Goal: Task Accomplishment & Management: Manage account settings

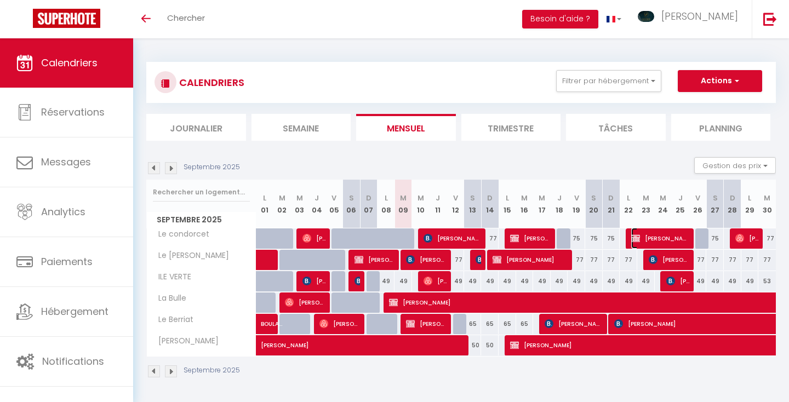
click at [647, 236] on span "[PERSON_NAME] RAPTRAD IMAGINE" at bounding box center [660, 238] width 59 height 21
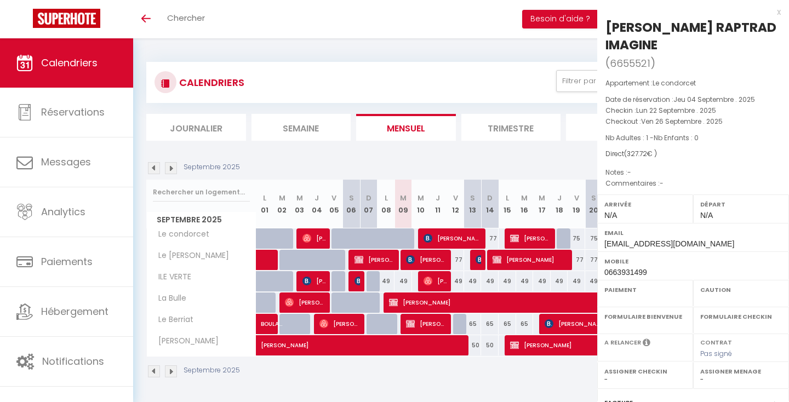
select select "OK"
select select "KO"
select select "0"
select select "1"
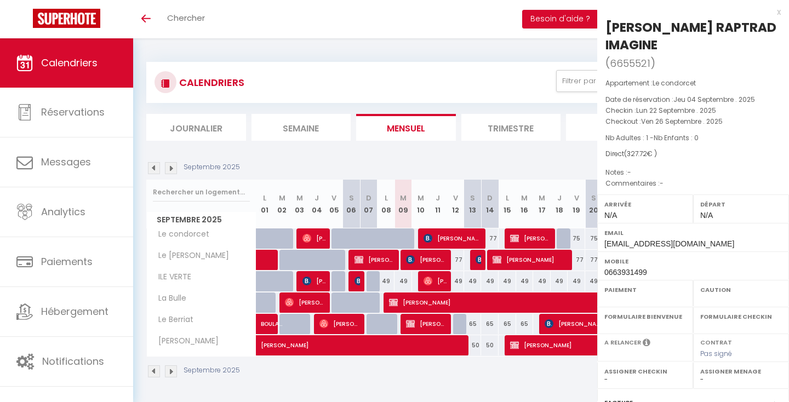
select select
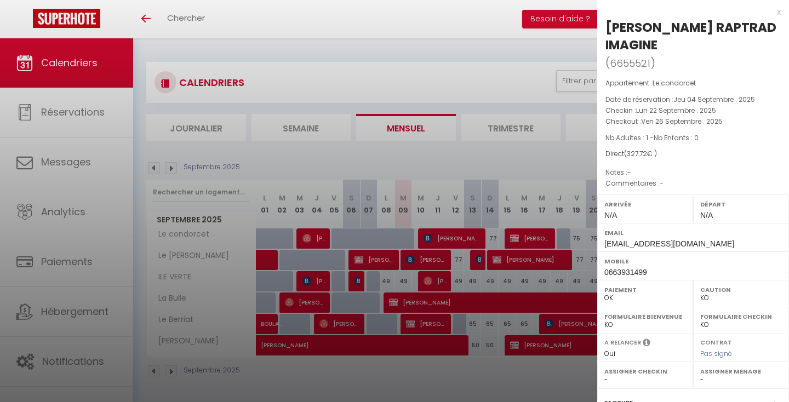
scroll to position [143, 0]
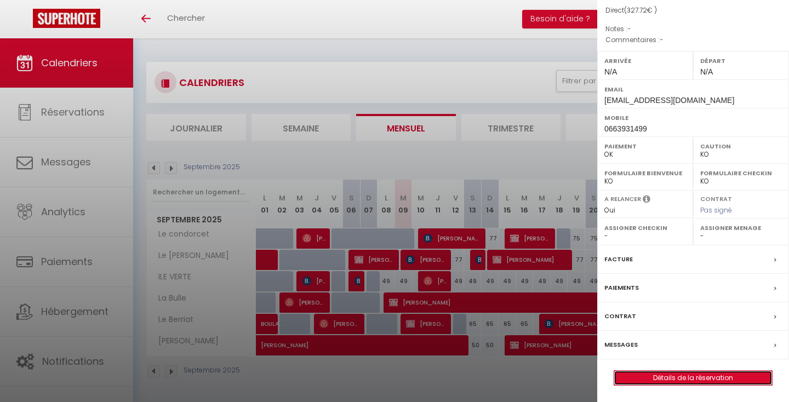
click at [634, 381] on link "Détails de la réservation" at bounding box center [693, 378] width 158 height 14
select select
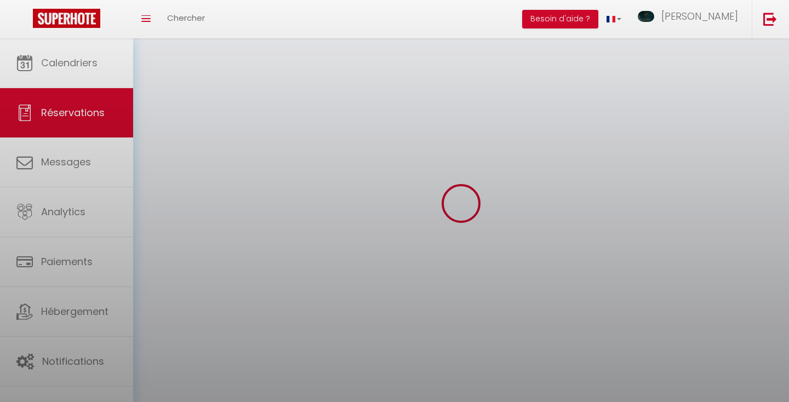
select select
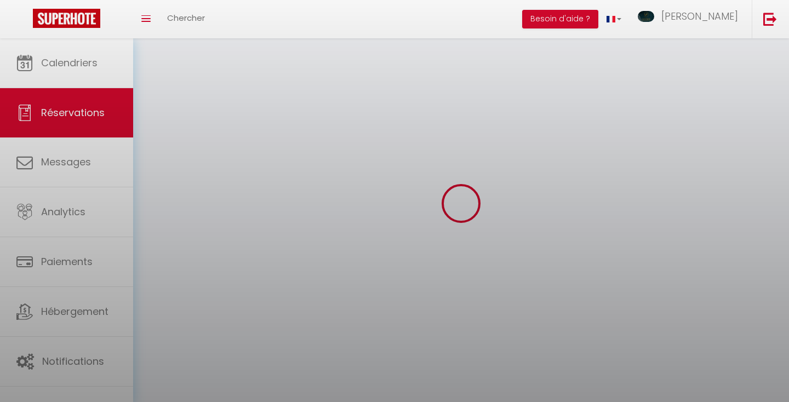
select select
checkbox input "false"
select select
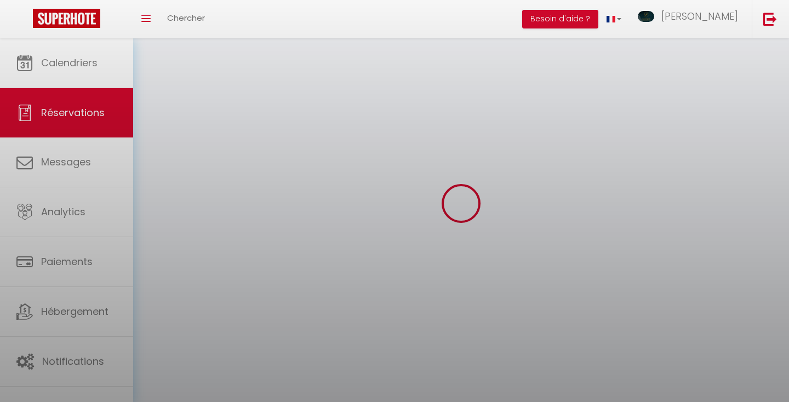
select select
checkbox input "false"
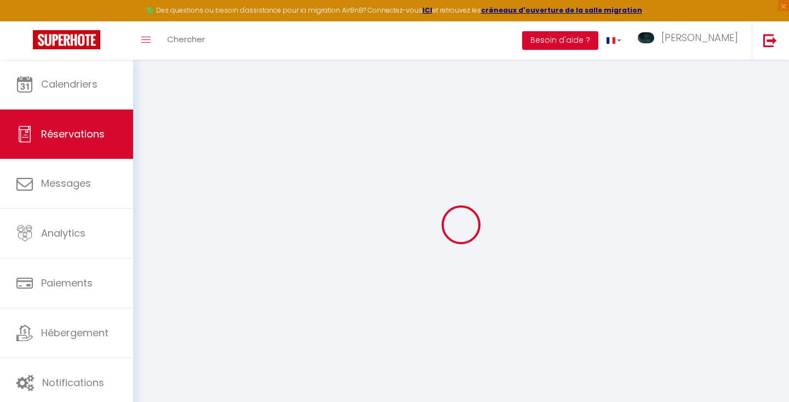
select select
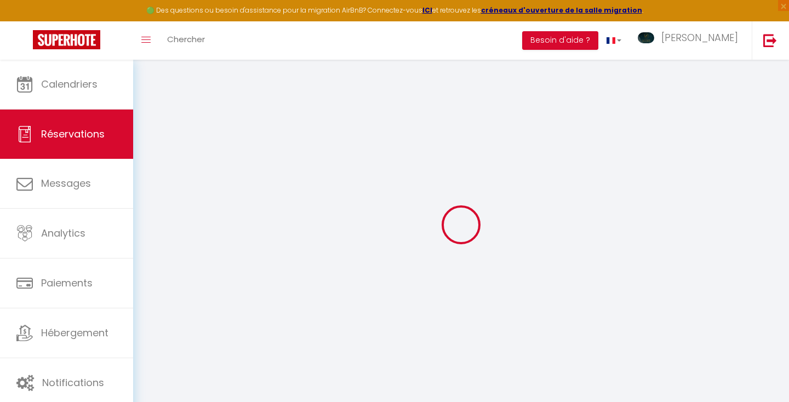
select select
checkbox input "false"
select select
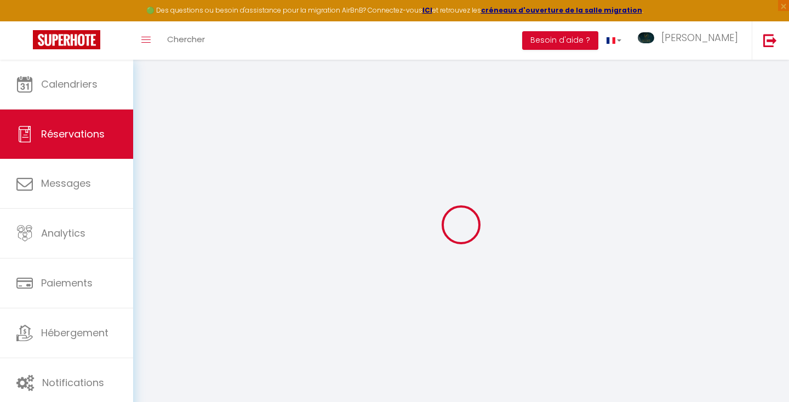
select select
checkbox input "false"
select select
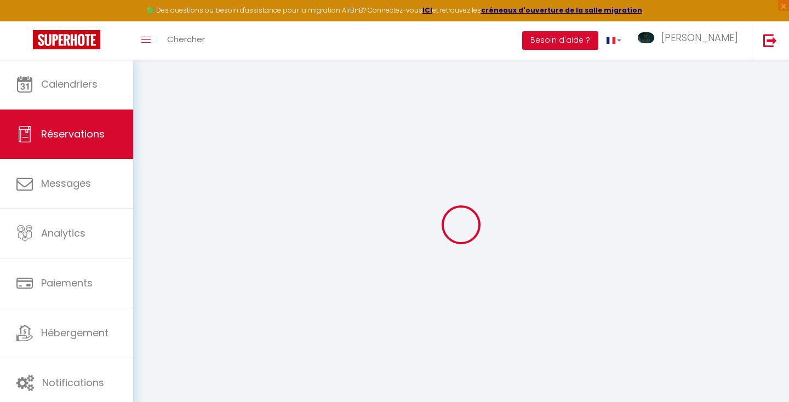
type input "[PERSON_NAME]"
type input "RAPTRAD IMAGINE"
type input "[EMAIL_ADDRESS][DOMAIN_NAME]"
type input "0663931499"
select select "FR"
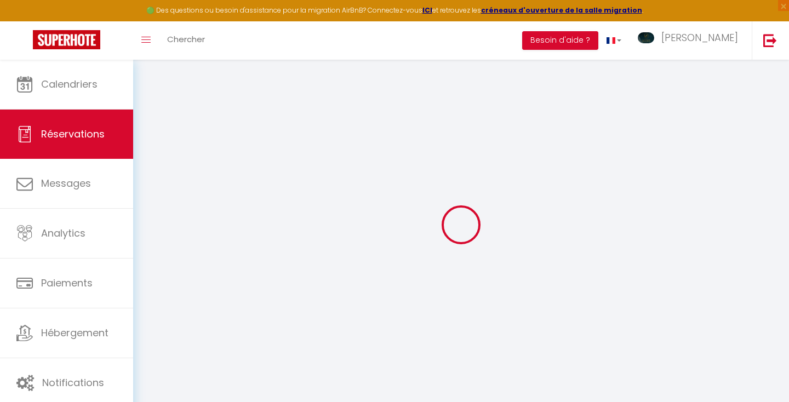
select select "21762"
select select "1"
type input "Lun 22 Septembre 2025"
select select
type input "Ven 26 Septembre 2025"
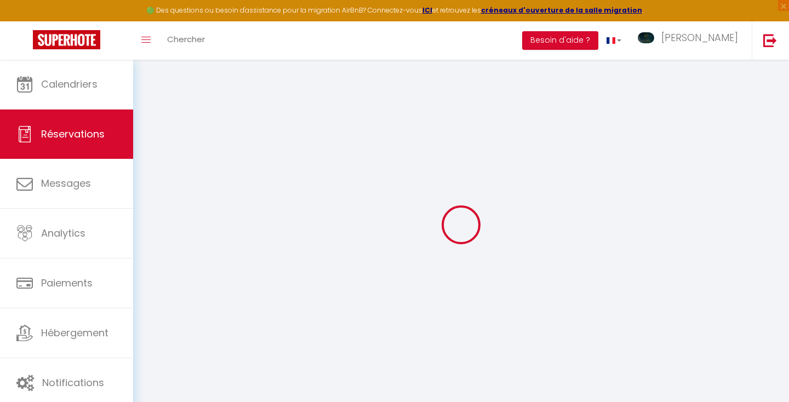
select select
type input "1"
select select "12"
select select
type input "268"
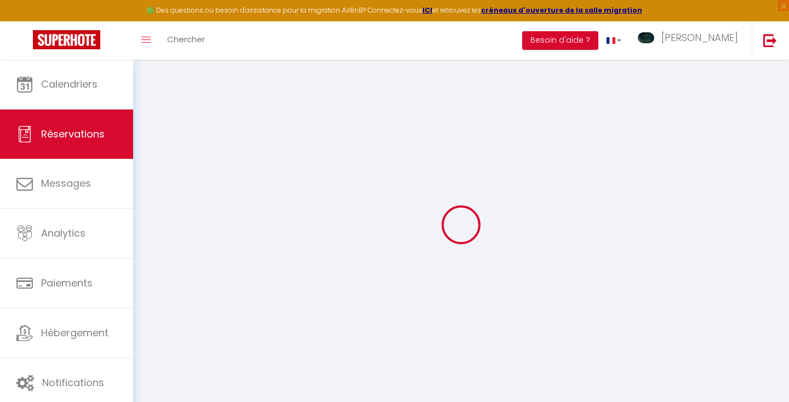
checkbox input "false"
type input "59.72"
type input "0"
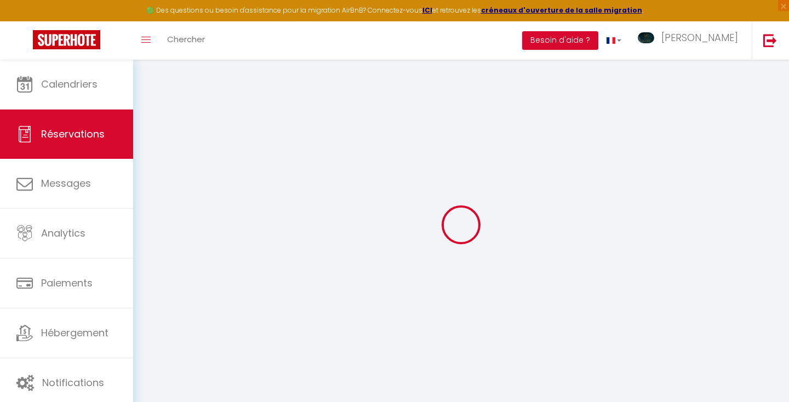
select select
select select "14"
checkbox input "false"
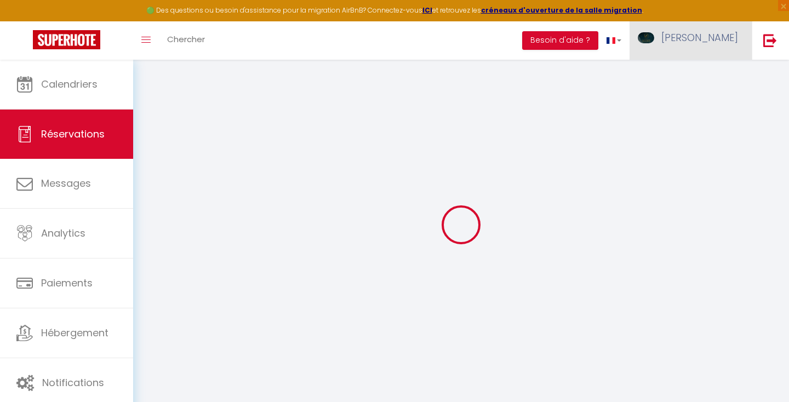
select select
checkbox input "false"
select select
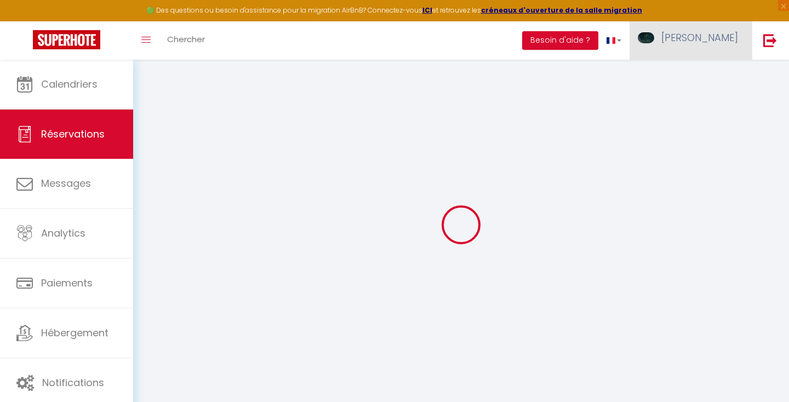
checkbox input "false"
select select
checkbox input "false"
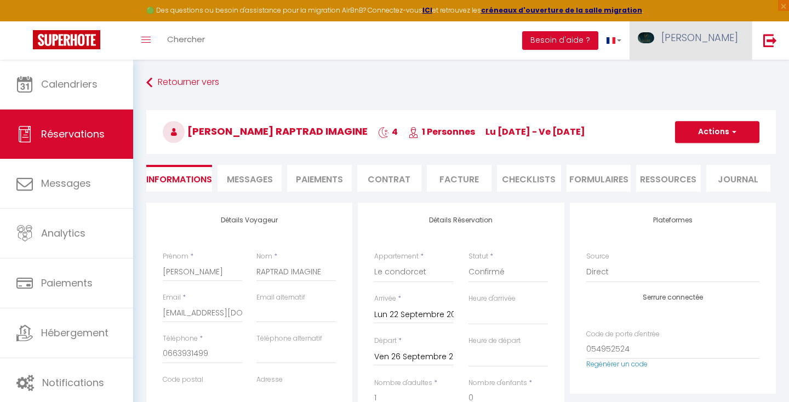
type input "45"
type input "14.72"
select select
checkbox input "false"
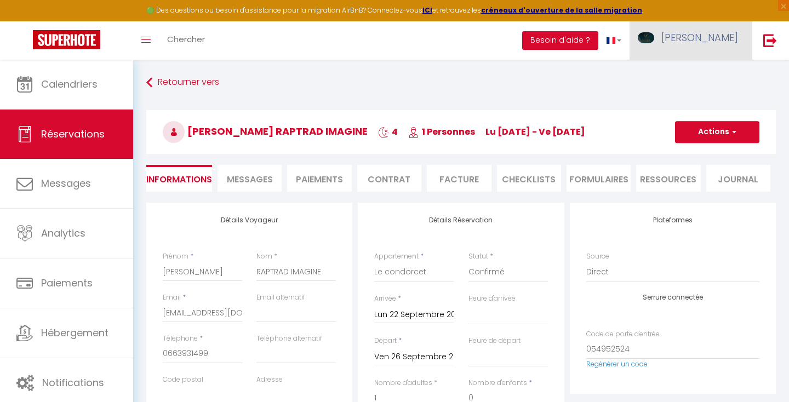
select select
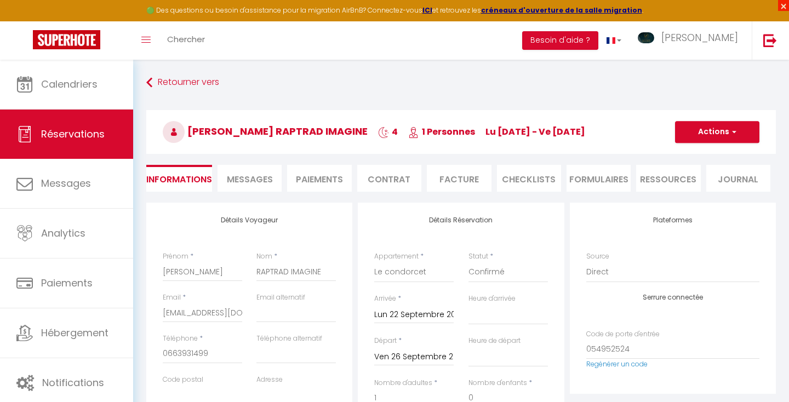
click at [779, 5] on span "×" at bounding box center [783, 5] width 11 height 11
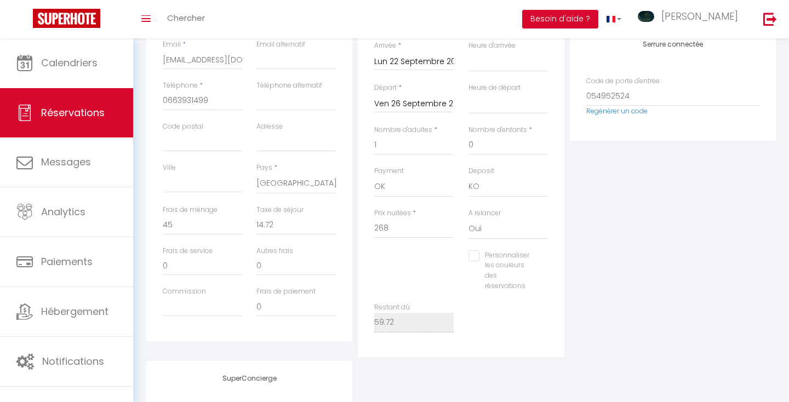
scroll to position [228, 0]
click at [425, 188] on select "OK KO" at bounding box center [413, 190] width 79 height 21
select select "10"
click at [374, 180] on select "OK KO" at bounding box center [413, 190] width 79 height 21
select select
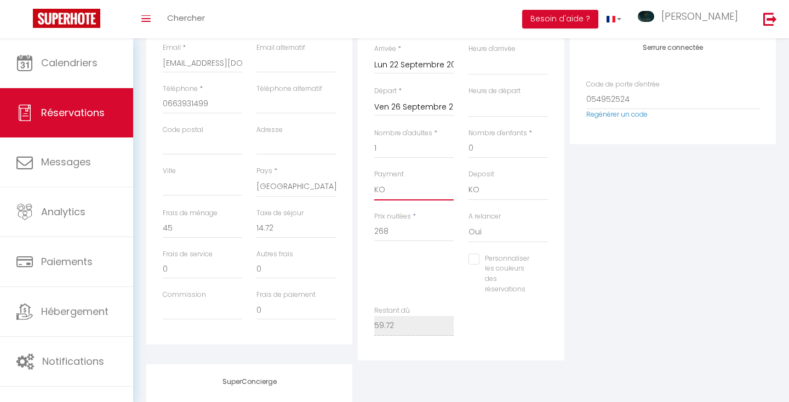
select select
checkbox input "false"
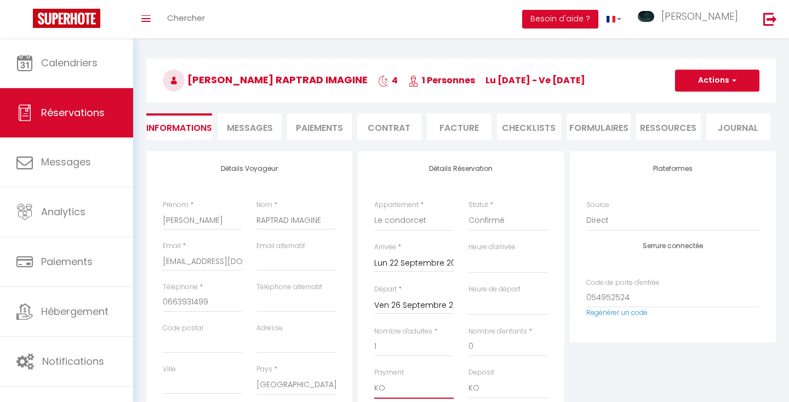
scroll to position [15, 0]
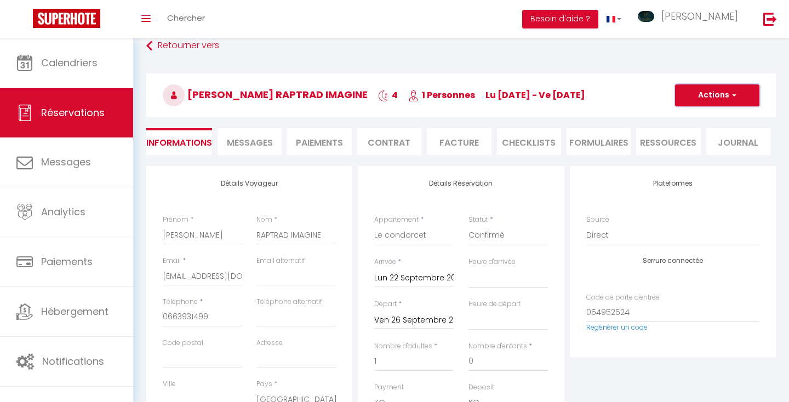
click at [717, 91] on button "Actions" at bounding box center [717, 95] width 84 height 22
click at [694, 117] on link "Enregistrer" at bounding box center [706, 119] width 87 height 14
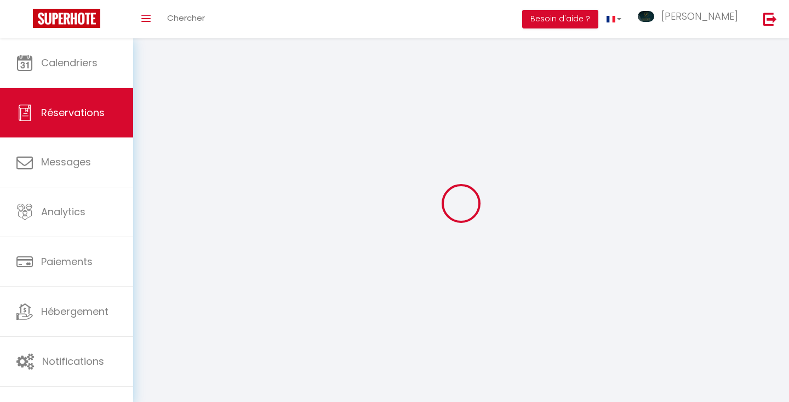
select select "not_cancelled"
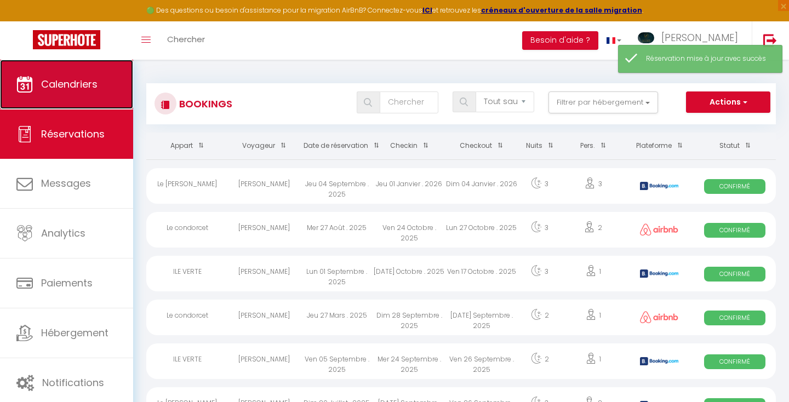
click at [82, 91] on span "Calendriers" at bounding box center [69, 84] width 56 height 14
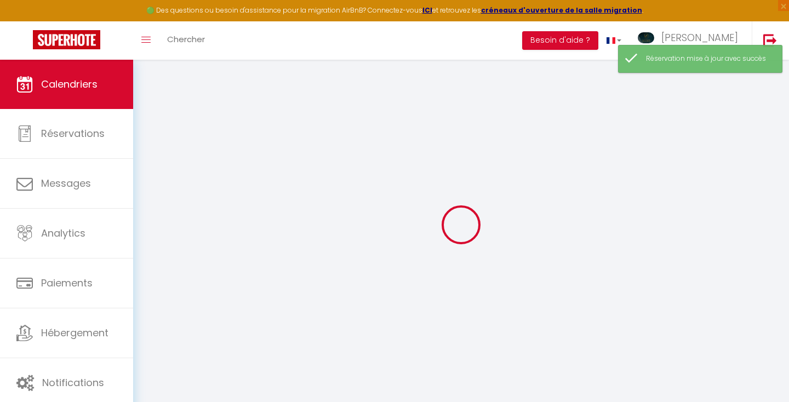
select select
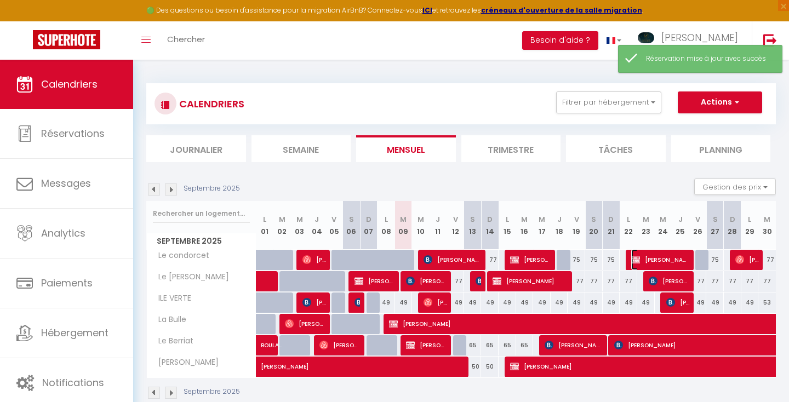
click at [653, 256] on span "[PERSON_NAME] RAPTRAD IMAGINE" at bounding box center [660, 259] width 59 height 21
select select "KO"
select select "0"
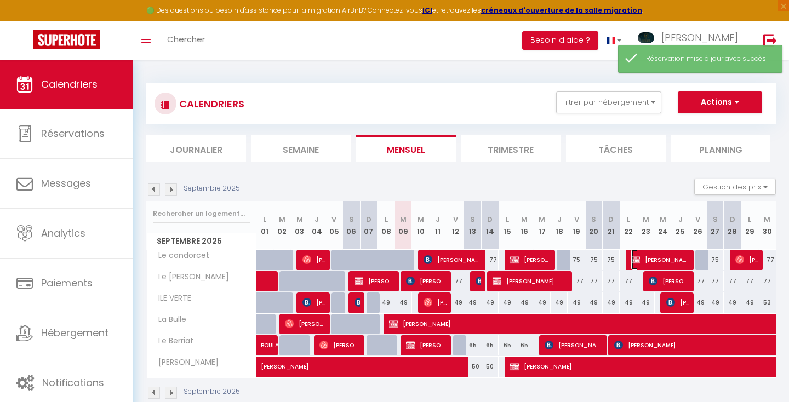
select select "1"
select select
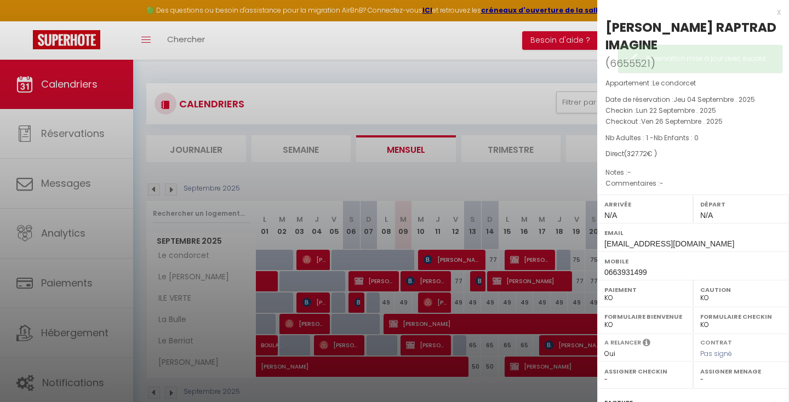
scroll to position [143, 0]
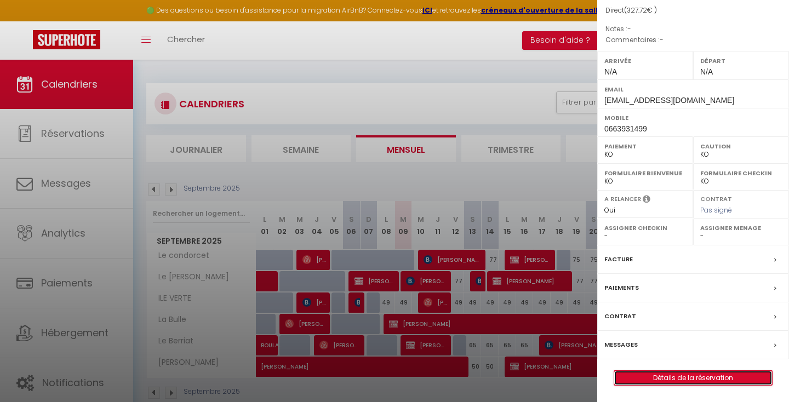
click at [632, 376] on link "Détails de la réservation" at bounding box center [693, 378] width 158 height 14
select select
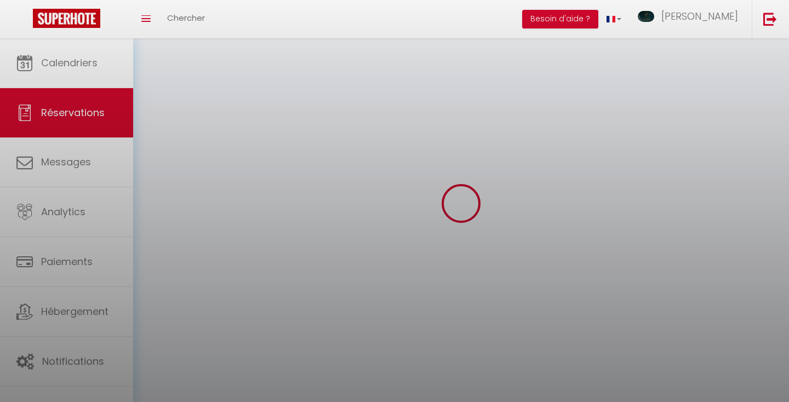
select select
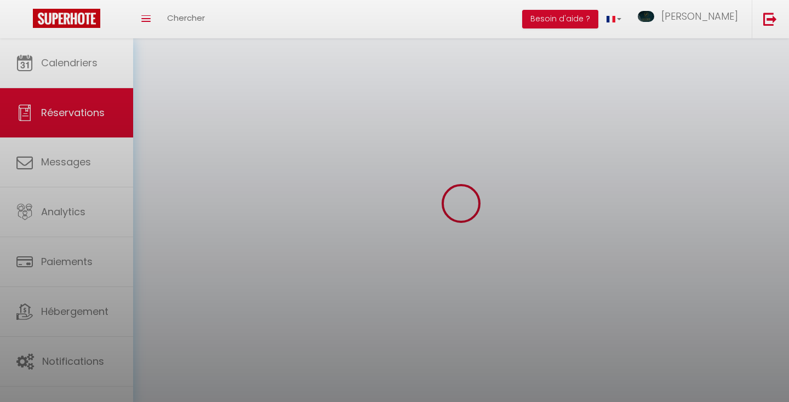
select select
checkbox input "false"
select select
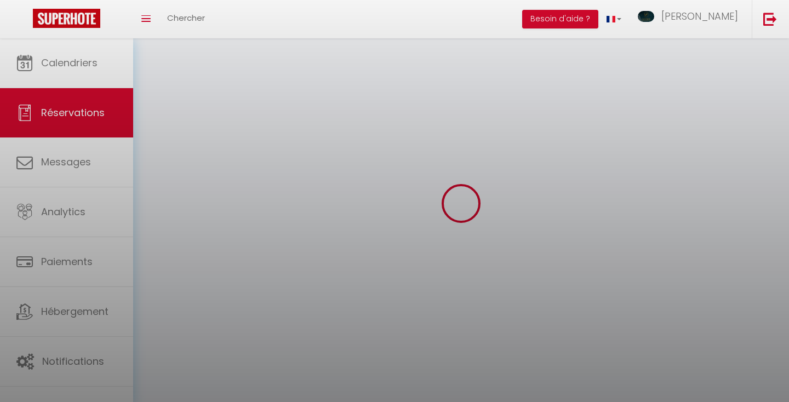
select select
checkbox input "false"
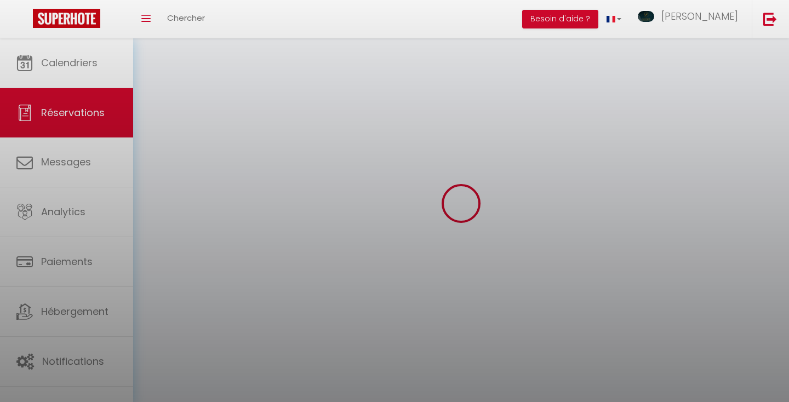
select select
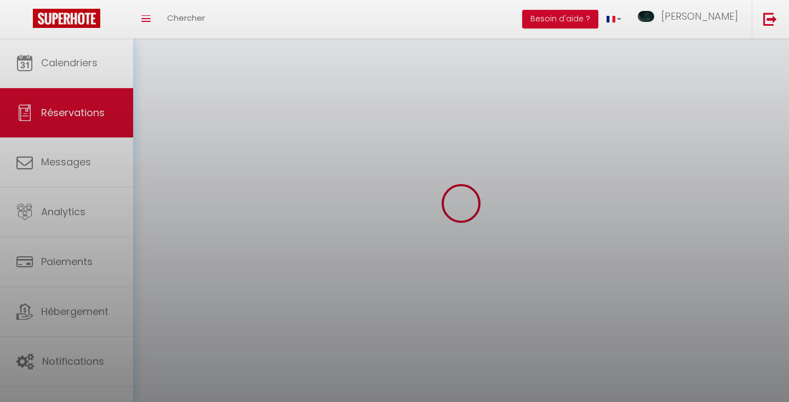
select select
checkbox input "false"
select select
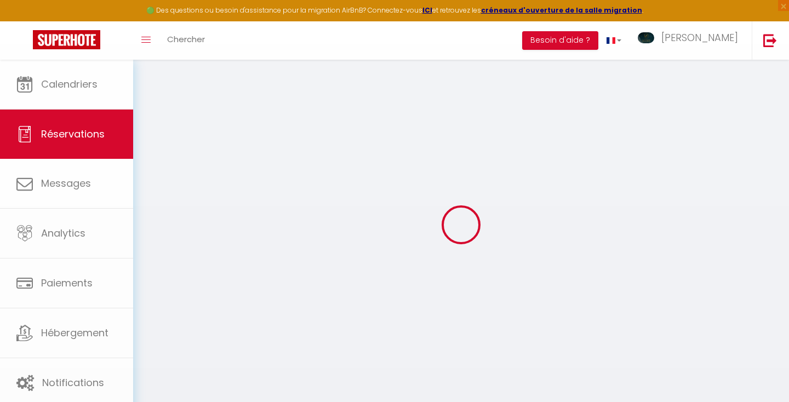
type input "[PERSON_NAME]"
type input "RAPTRAD IMAGINE"
type input "[EMAIL_ADDRESS][DOMAIN_NAME]"
type input "0663931499"
select select "FR"
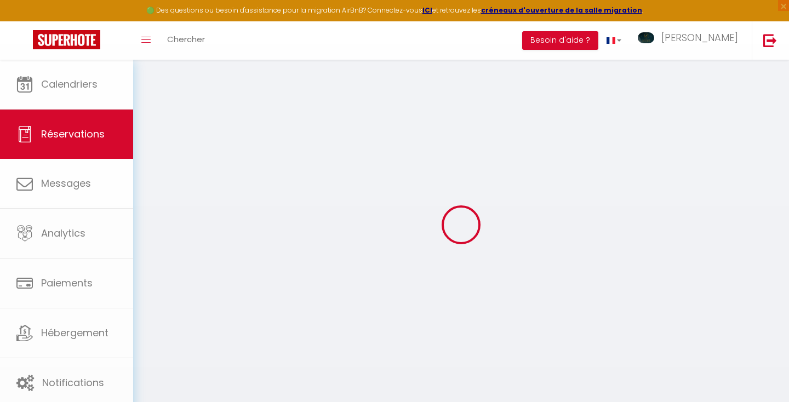
select select "21762"
select select "1"
type input "Lun 22 Septembre 2025"
select select
type input "Ven 26 Septembre 2025"
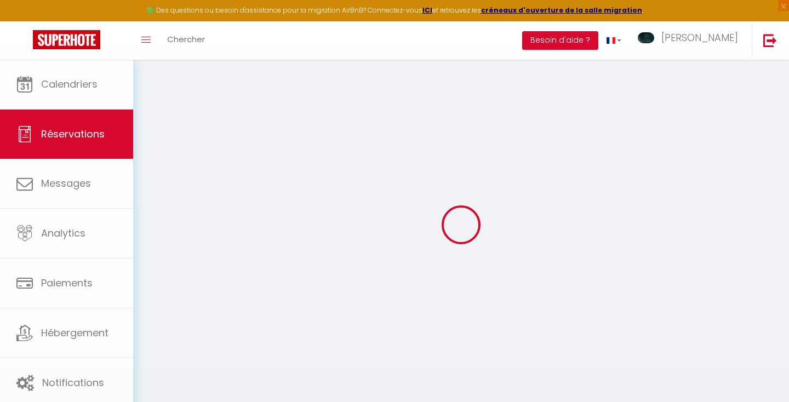
select select
type input "1"
select select "10"
select select
type input "268"
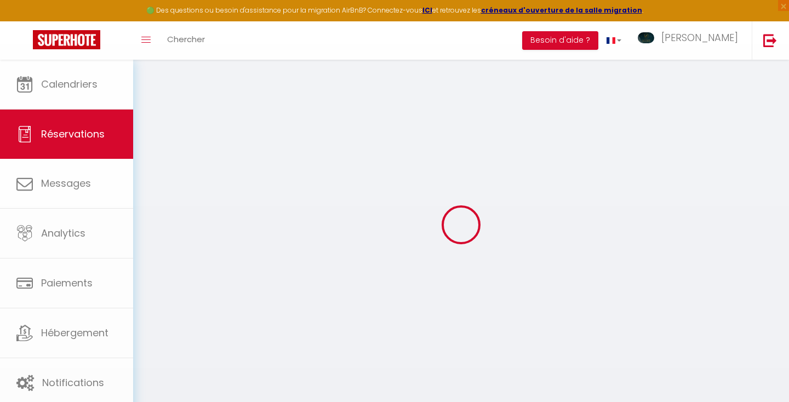
checkbox input "false"
type input "327.72"
type input "0"
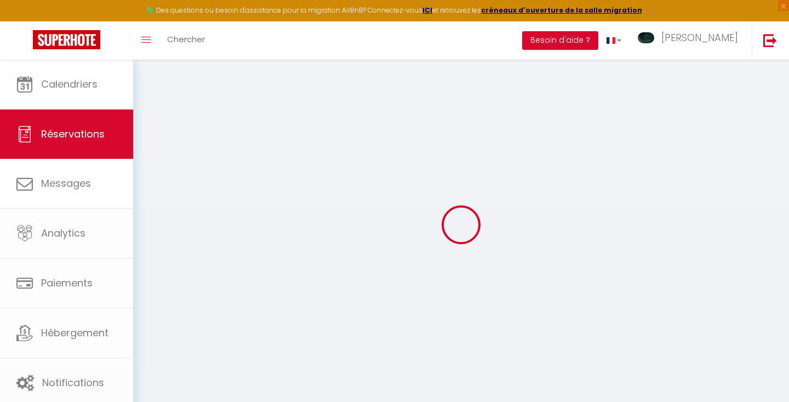
select select
select select "14"
checkbox input "false"
select select
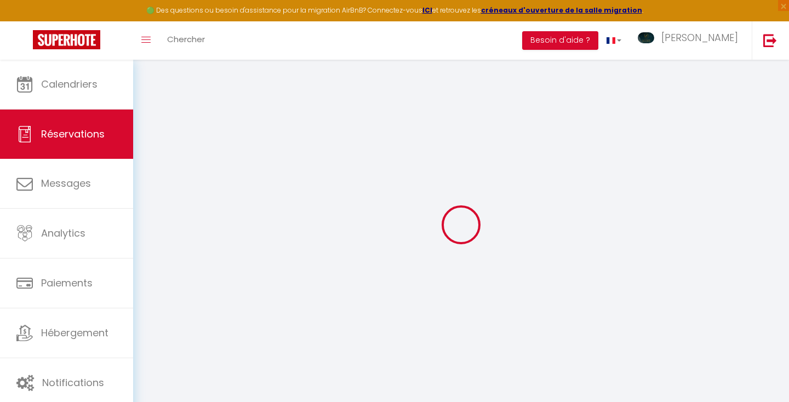
select select
checkbox input "false"
select select
checkbox input "false"
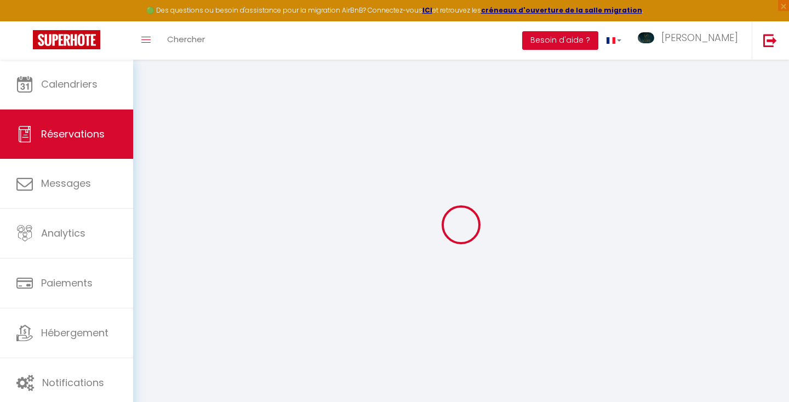
select select
checkbox input "false"
type input "45"
type input "14.72"
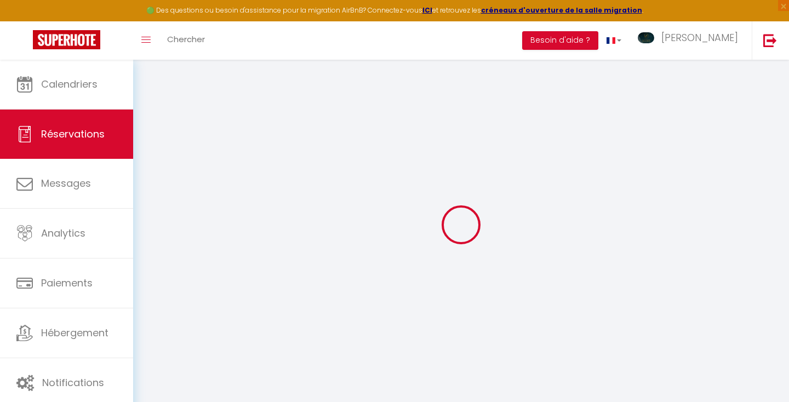
select select
checkbox input "false"
select select
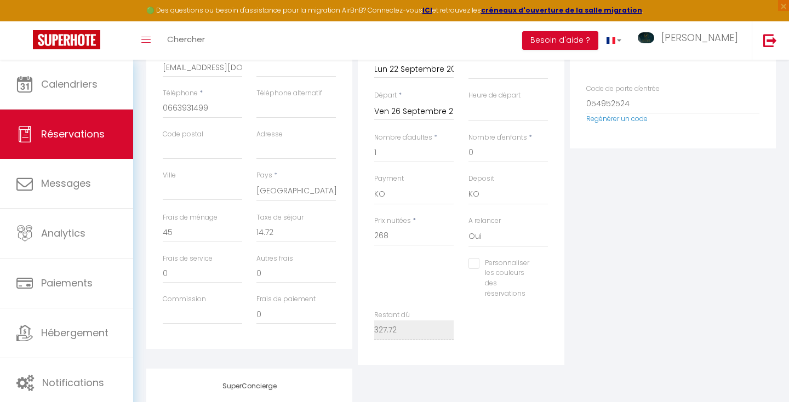
scroll to position [244, 0]
click at [415, 198] on select "OK KO" at bounding box center [413, 195] width 79 height 21
select select "12"
click at [374, 185] on select "OK KO" at bounding box center [413, 195] width 79 height 21
select select
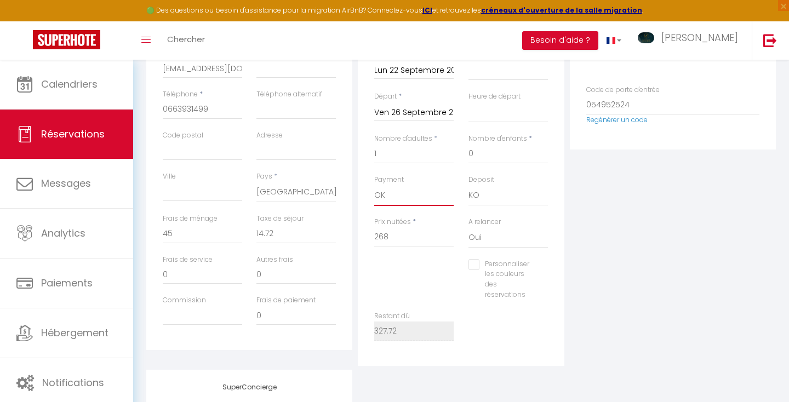
select select
checkbox input "false"
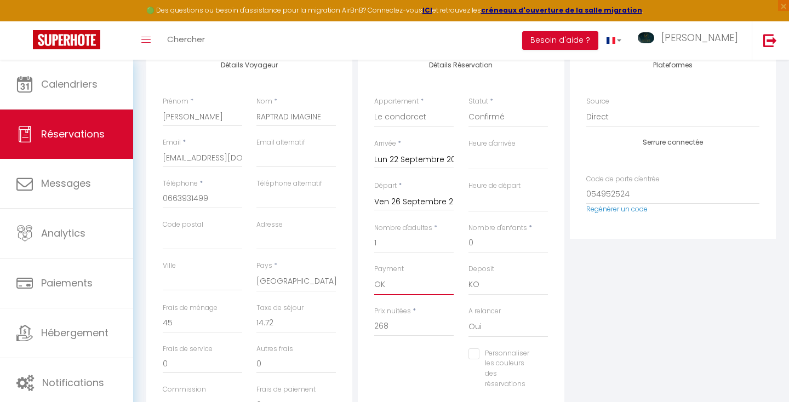
scroll to position [154, 0]
click at [539, 120] on select "Confirmé Non Confirmé [PERSON_NAME] par le voyageur No Show Request" at bounding box center [507, 117] width 79 height 21
select select "1"
click at [468, 107] on select "Confirmé Non Confirmé [PERSON_NAME] par le voyageur No Show Request" at bounding box center [507, 117] width 79 height 21
select select
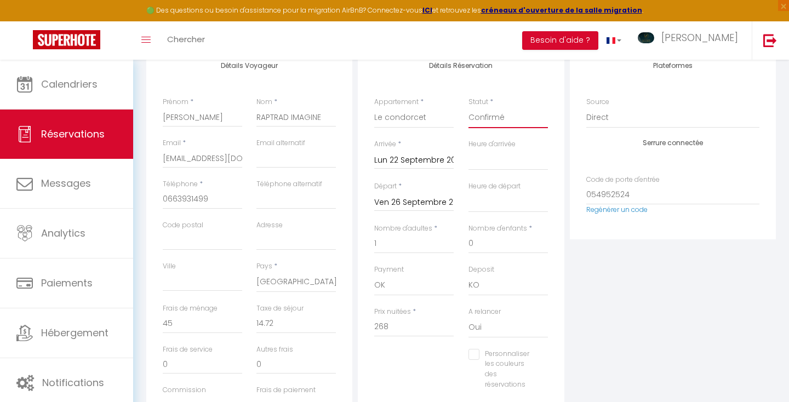
select select
checkbox input "false"
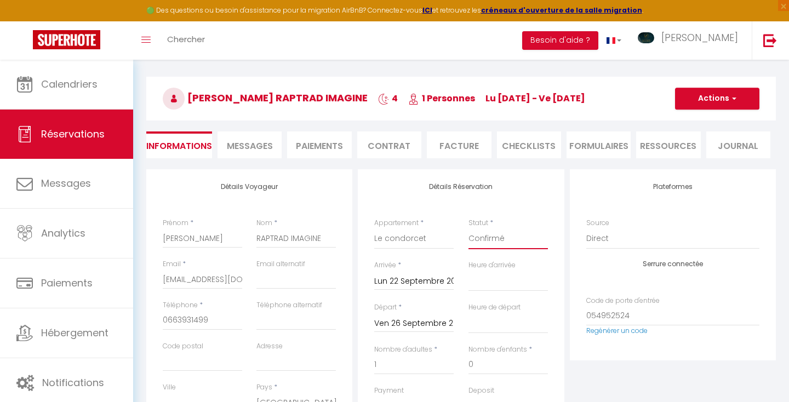
scroll to position [27, 0]
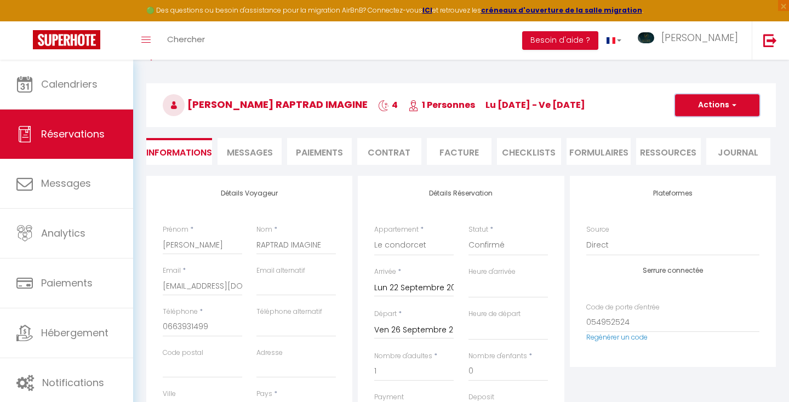
click at [697, 105] on button "Actions" at bounding box center [717, 105] width 84 height 22
click at [688, 128] on link "Enregistrer" at bounding box center [706, 129] width 87 height 14
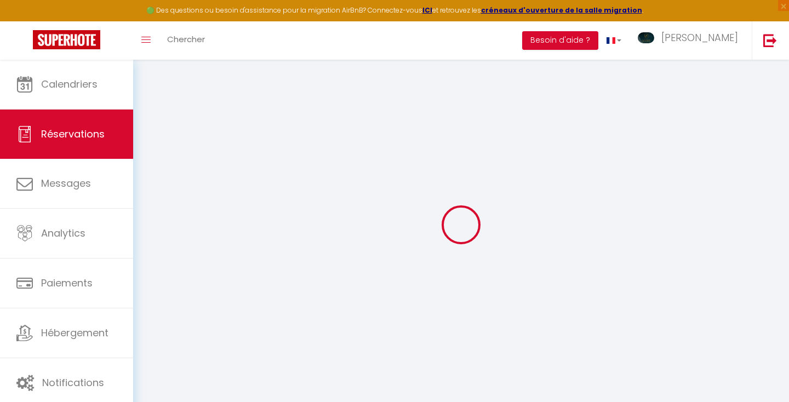
select select "not_cancelled"
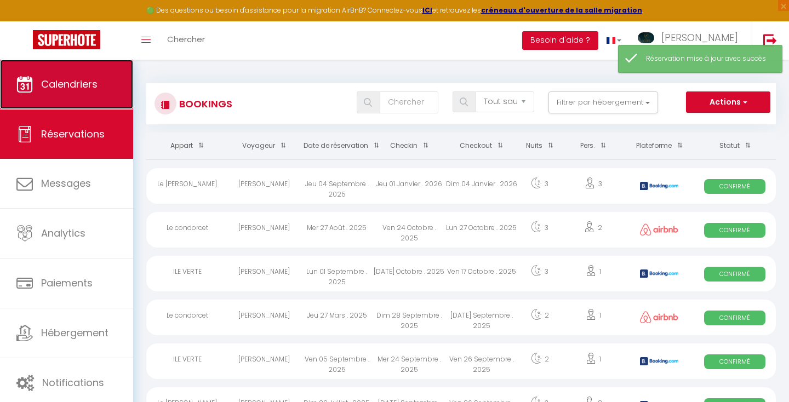
click at [91, 78] on span "Calendriers" at bounding box center [69, 84] width 56 height 14
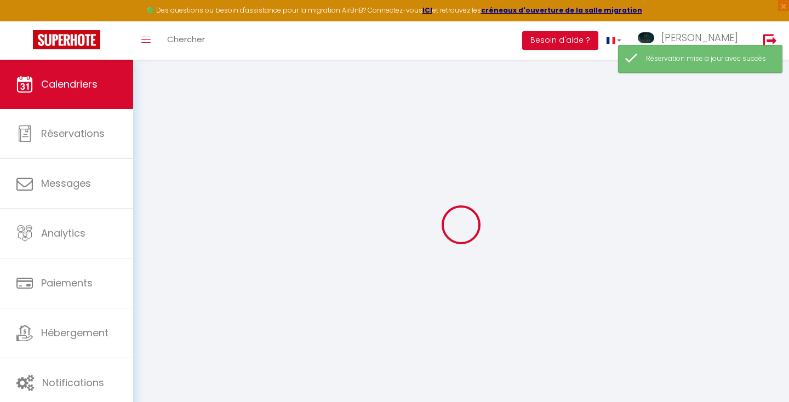
select select
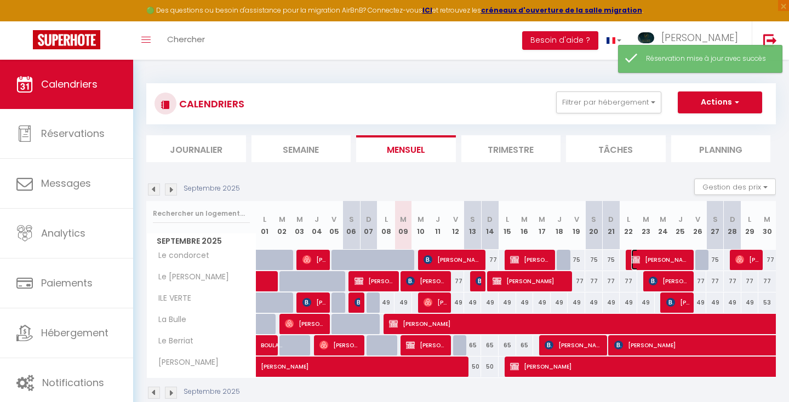
click at [681, 257] on span "[PERSON_NAME] RAPTRAD IMAGINE" at bounding box center [660, 259] width 59 height 21
select select "OK"
select select "KO"
select select "0"
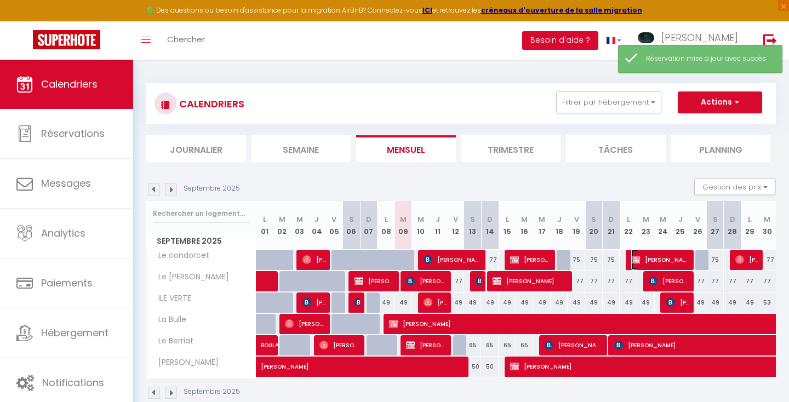
select select "1"
select select
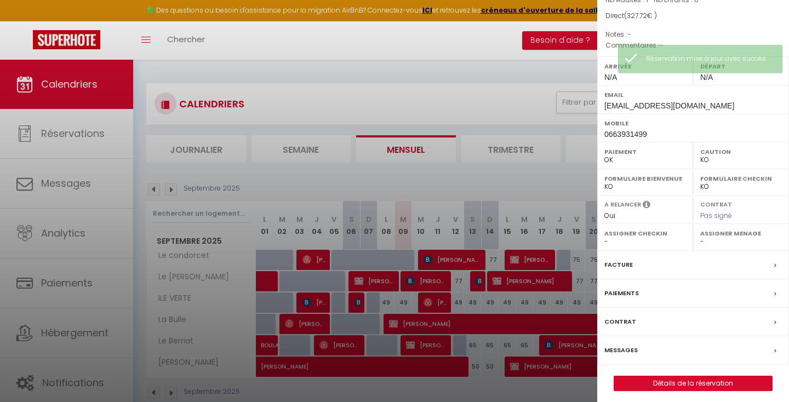
scroll to position [143, 0]
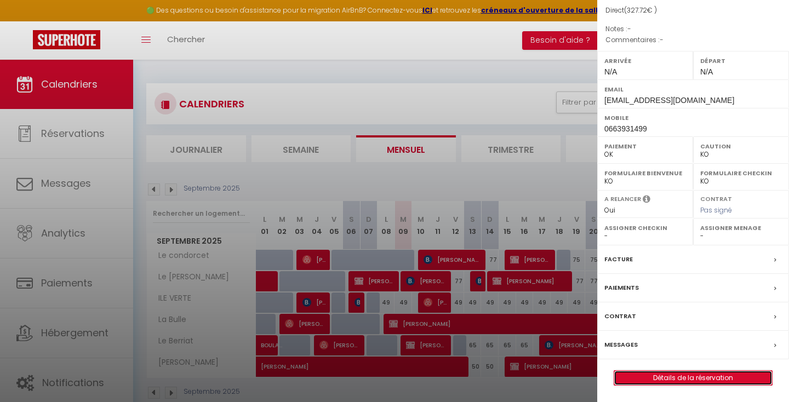
click at [653, 374] on link "Détails de la réservation" at bounding box center [693, 378] width 158 height 14
select select
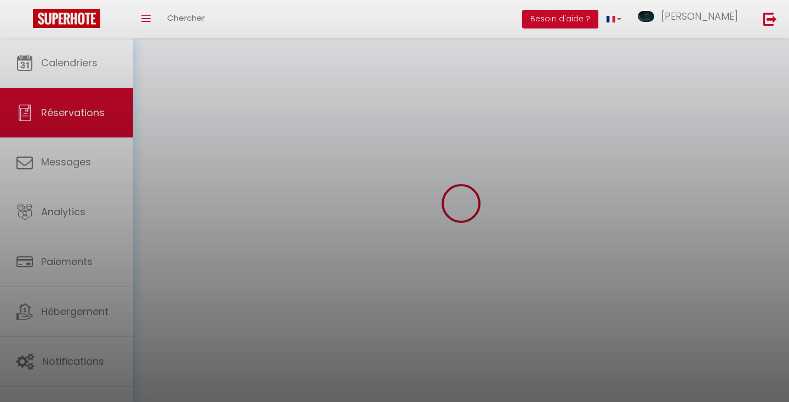
select select
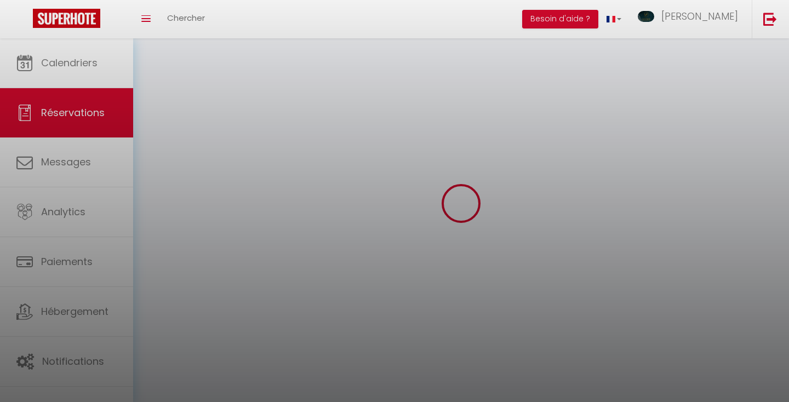
select select
checkbox input "false"
select select
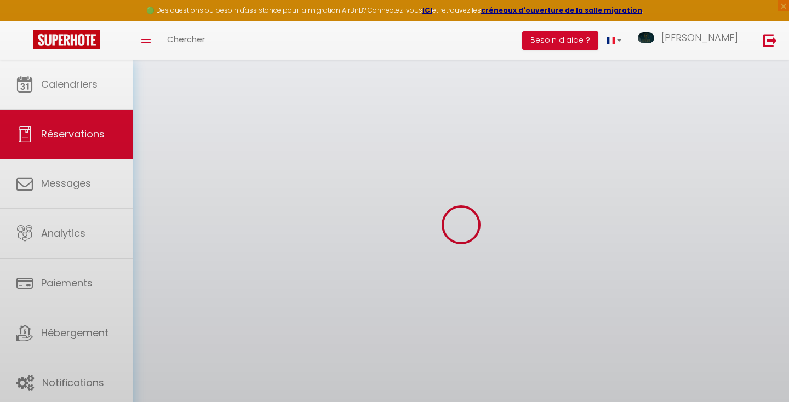
select select
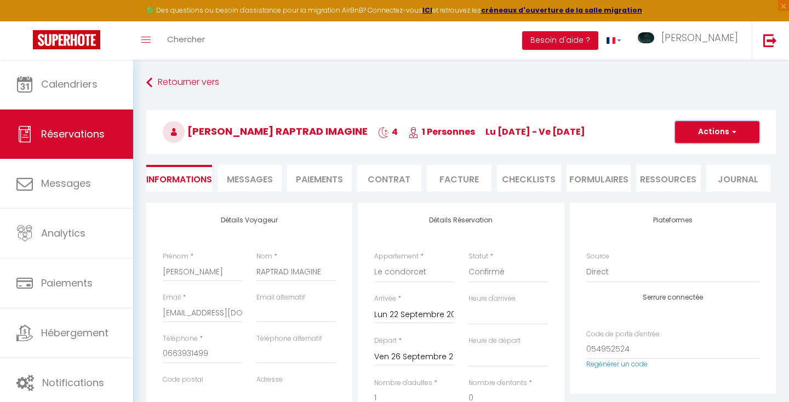
click at [706, 128] on button "Actions" at bounding box center [717, 132] width 84 height 22
click at [260, 175] on span "Messages" at bounding box center [250, 179] width 46 height 13
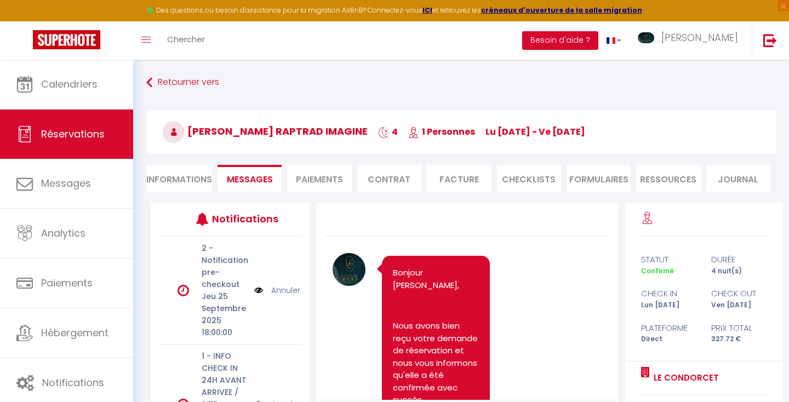
click at [455, 179] on li "Facture" at bounding box center [459, 178] width 64 height 27
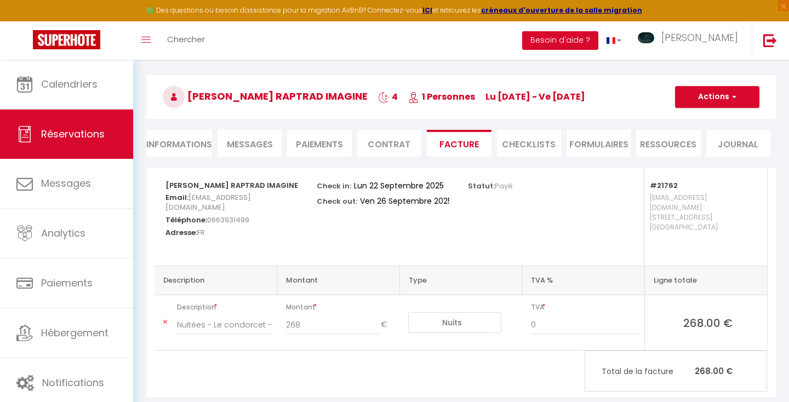
scroll to position [60, 0]
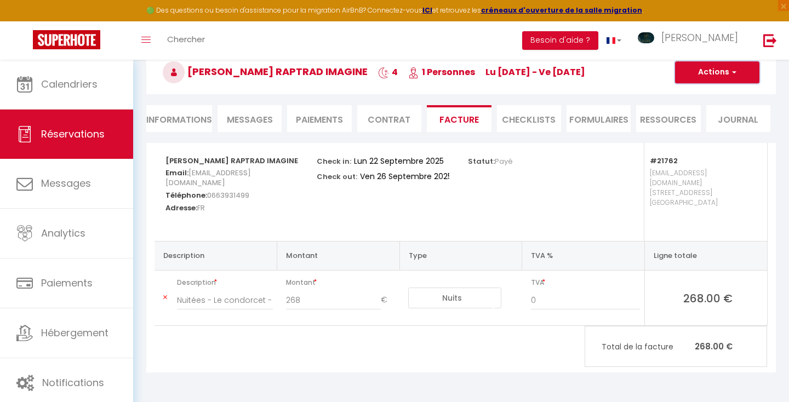
click at [728, 74] on button "Actions" at bounding box center [717, 72] width 84 height 22
click at [706, 108] on link "Aperçu et éditer" at bounding box center [709, 111] width 92 height 14
click at [301, 120] on li "Paiements" at bounding box center [319, 118] width 64 height 27
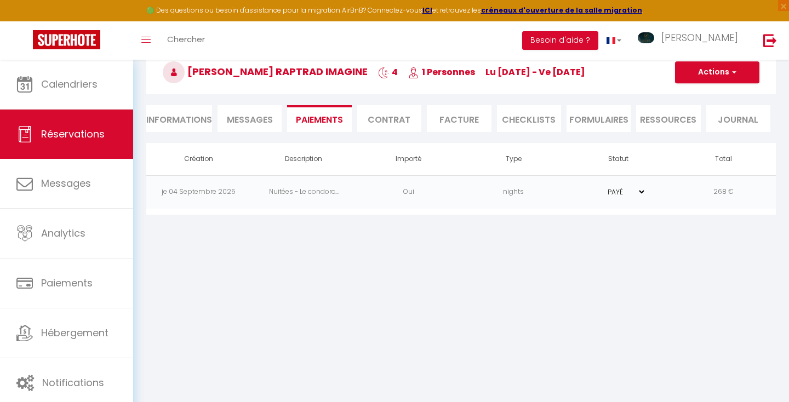
click at [249, 119] on span "Messages" at bounding box center [250, 119] width 46 height 13
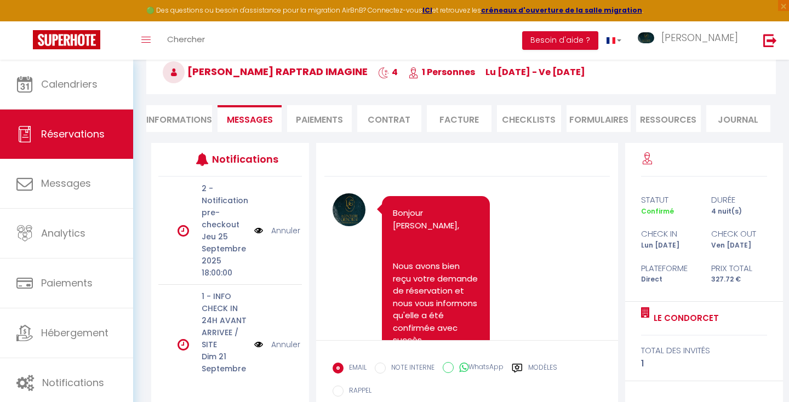
click at [196, 114] on li "Informations" at bounding box center [179, 118] width 66 height 27
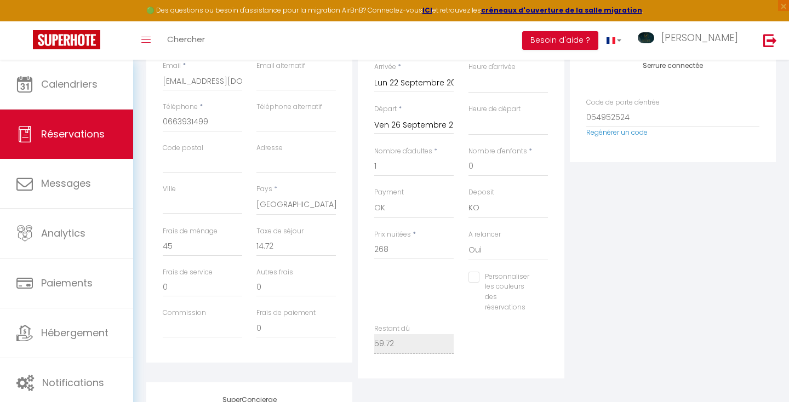
scroll to position [235, 0]
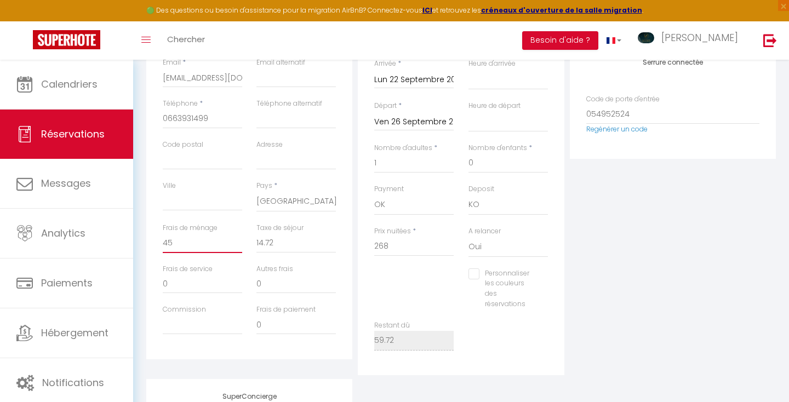
click at [208, 240] on input "45" at bounding box center [202, 243] width 79 height 20
click at [283, 242] on input "14.72" at bounding box center [295, 243] width 79 height 20
click at [401, 244] on input "268" at bounding box center [413, 247] width 79 height 20
click at [176, 244] on input "0" at bounding box center [202, 243] width 79 height 20
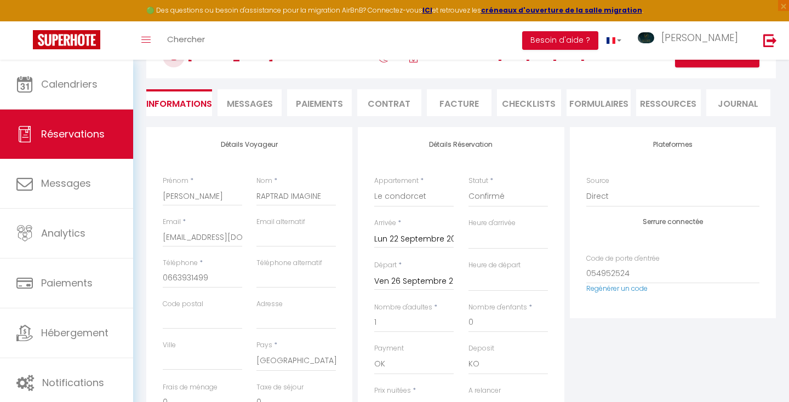
scroll to position [47, 0]
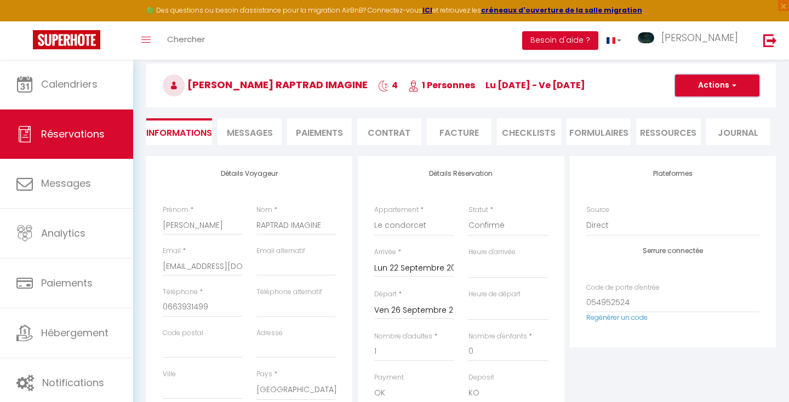
click at [689, 85] on button "Actions" at bounding box center [717, 85] width 84 height 22
click at [684, 106] on link "Enregistrer" at bounding box center [706, 109] width 87 height 14
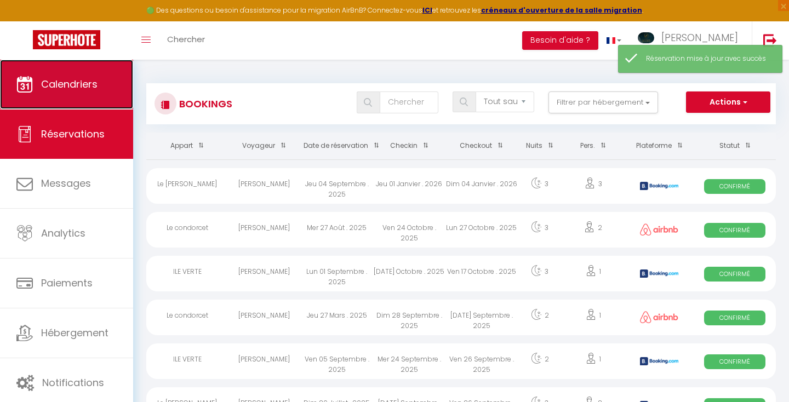
click at [93, 77] on span "Calendriers" at bounding box center [69, 84] width 56 height 14
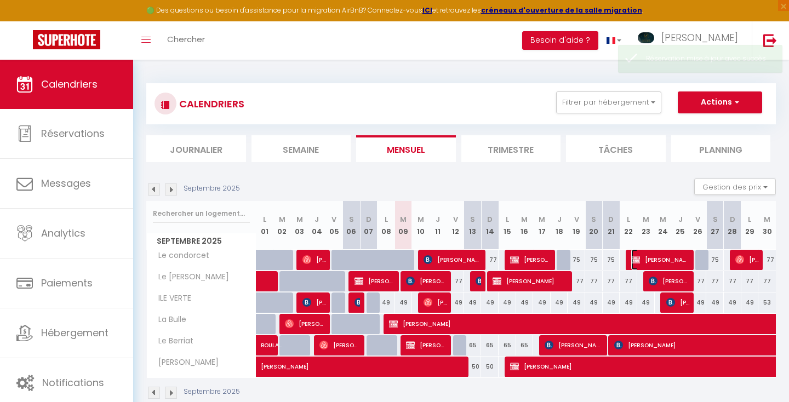
click at [643, 254] on span "[PERSON_NAME] RAPTRAD IMAGINE" at bounding box center [660, 259] width 59 height 21
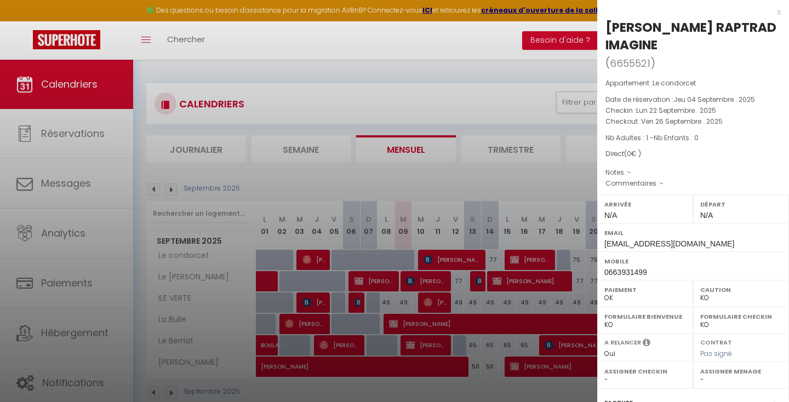
scroll to position [143, 0]
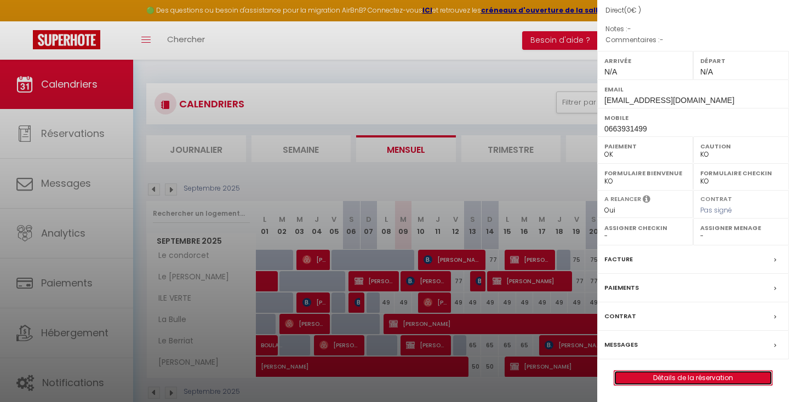
click at [640, 377] on link "Détails de la réservation" at bounding box center [693, 378] width 158 height 14
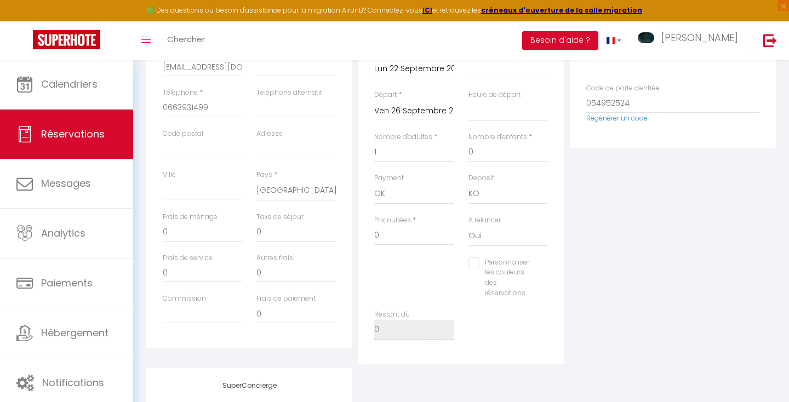
scroll to position [246, 0]
click at [181, 232] on input "0" at bounding box center [202, 232] width 79 height 20
click at [264, 229] on input "0" at bounding box center [295, 232] width 79 height 20
click at [390, 232] on input "0" at bounding box center [413, 235] width 79 height 20
click at [500, 312] on div "Restant dû 0" at bounding box center [461, 329] width 188 height 41
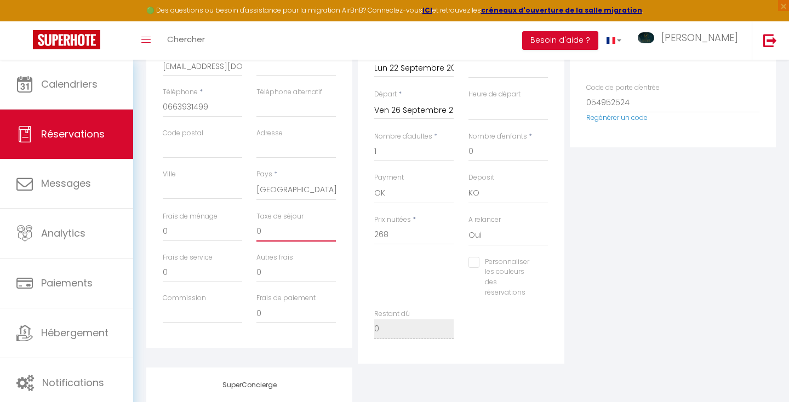
click at [267, 233] on input "0" at bounding box center [295, 232] width 79 height 20
click at [183, 231] on input "0" at bounding box center [202, 232] width 79 height 20
click at [352, 255] on div "Détails Voyageur Prénom * [PERSON_NAME] * RAPTRAD IMAGINE Email * [EMAIL_ADDRES…" at bounding box center [248, 159] width 211 height 407
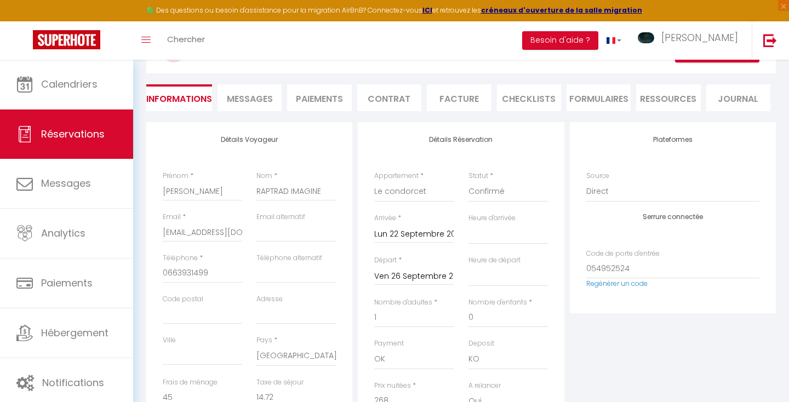
scroll to position [64, 0]
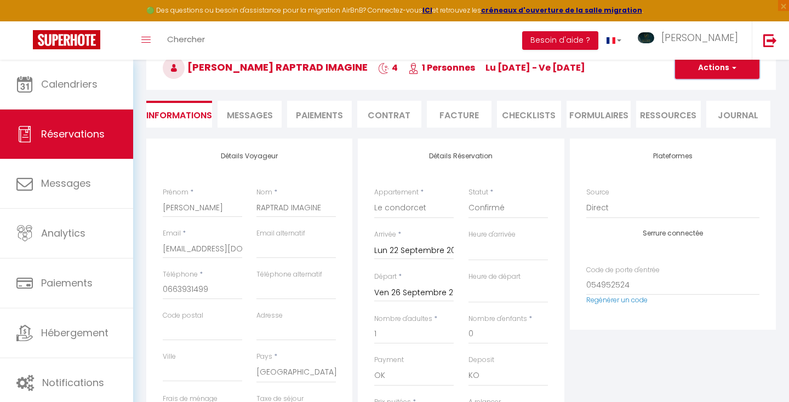
click at [700, 71] on button "Actions" at bounding box center [717, 68] width 84 height 22
click at [693, 90] on link "Enregistrer" at bounding box center [706, 92] width 87 height 14
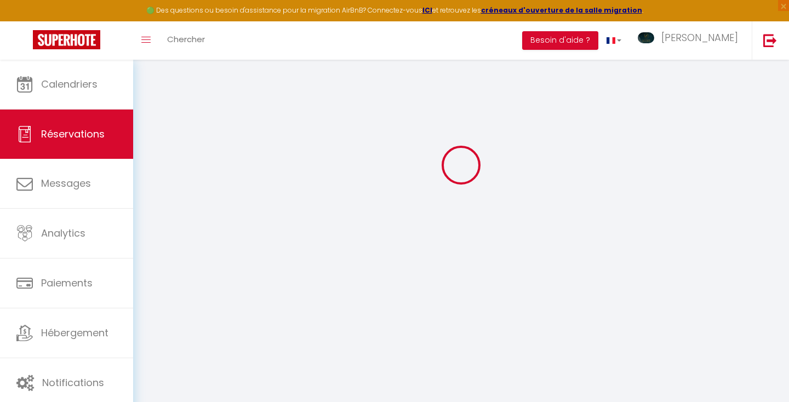
scroll to position [60, 0]
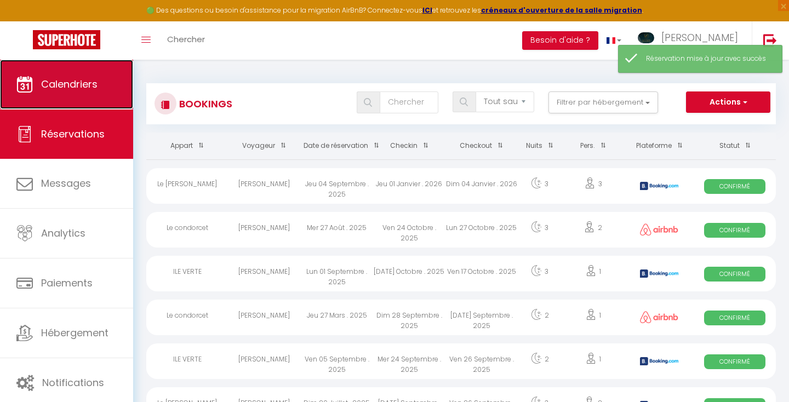
click at [91, 73] on link "Calendriers" at bounding box center [66, 84] width 133 height 49
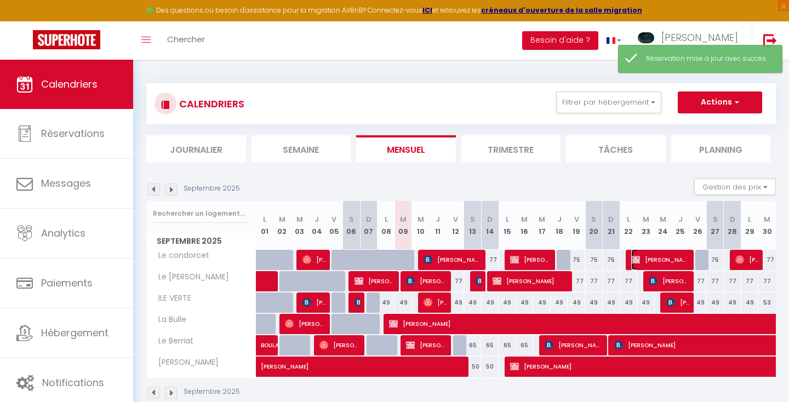
click at [649, 257] on span "[PERSON_NAME] RAPTRAD IMAGINE" at bounding box center [660, 259] width 59 height 21
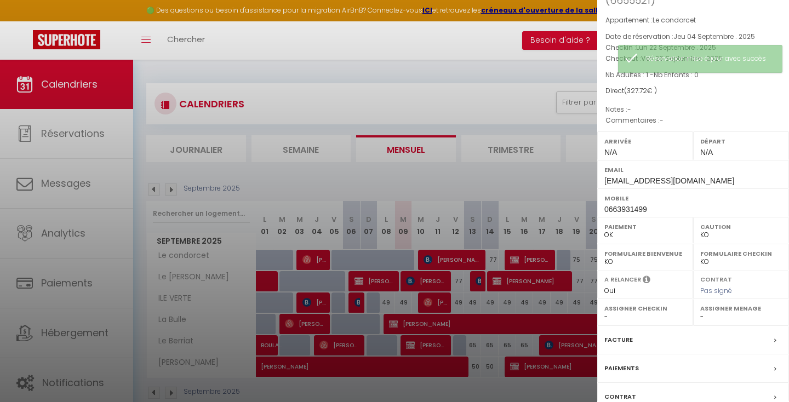
scroll to position [143, 0]
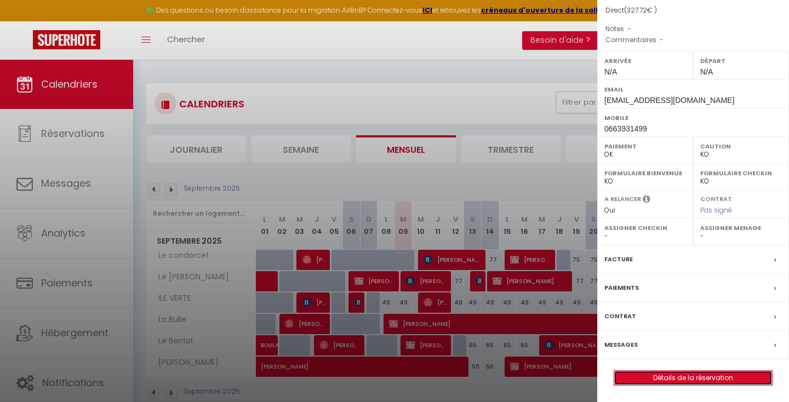
click at [669, 375] on link "Détails de la réservation" at bounding box center [693, 378] width 158 height 14
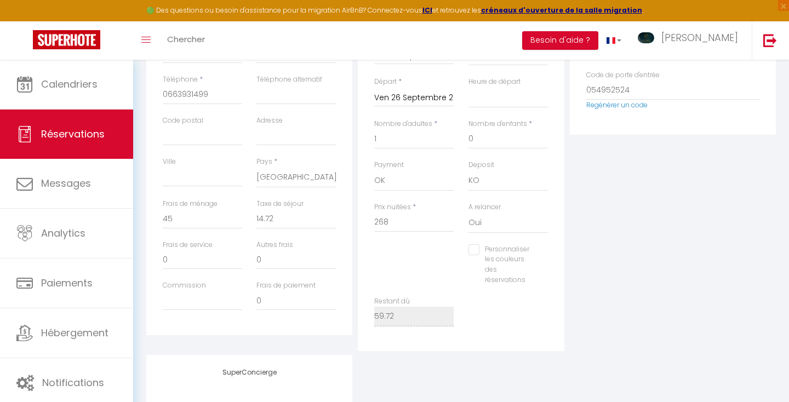
scroll to position [262, 0]
